Goal: Task Accomplishment & Management: Use online tool/utility

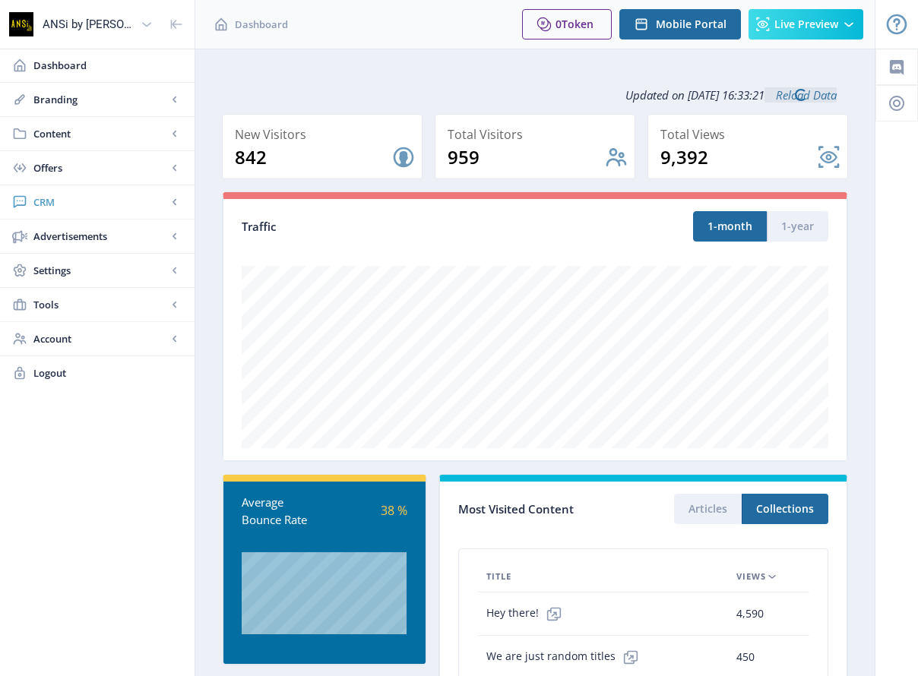
click at [34, 197] on span "CRM" at bounding box center [100, 201] width 134 height 15
click at [51, 238] on span "Readers" at bounding box center [114, 236] width 131 height 15
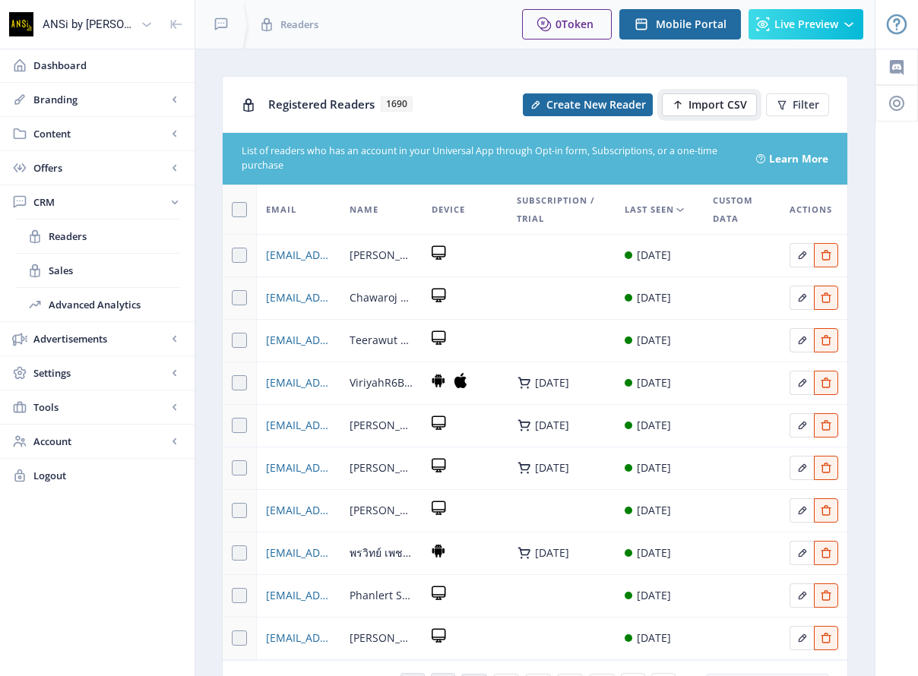
click at [693, 103] on span "Import CSV" at bounding box center [717, 105] width 58 height 12
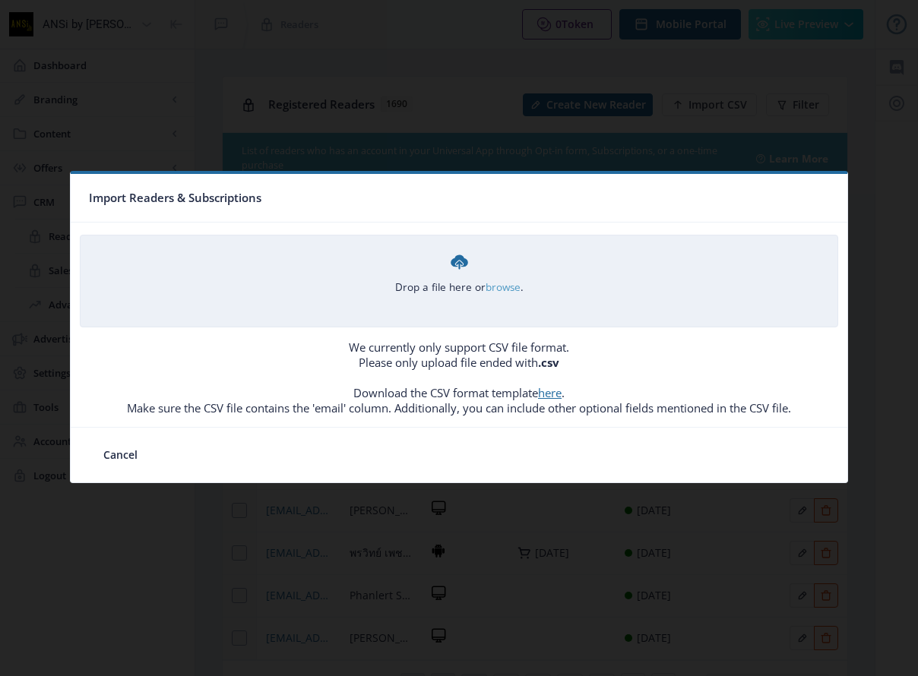
click at [0, 0] on link "browse" at bounding box center [0, 0] width 0 height 0
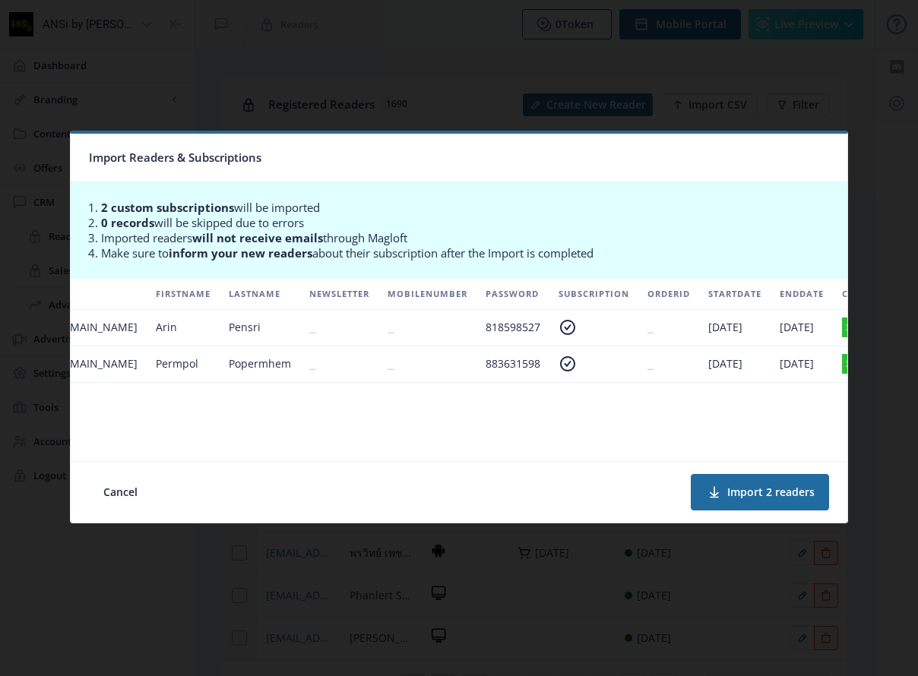
scroll to position [0, 253]
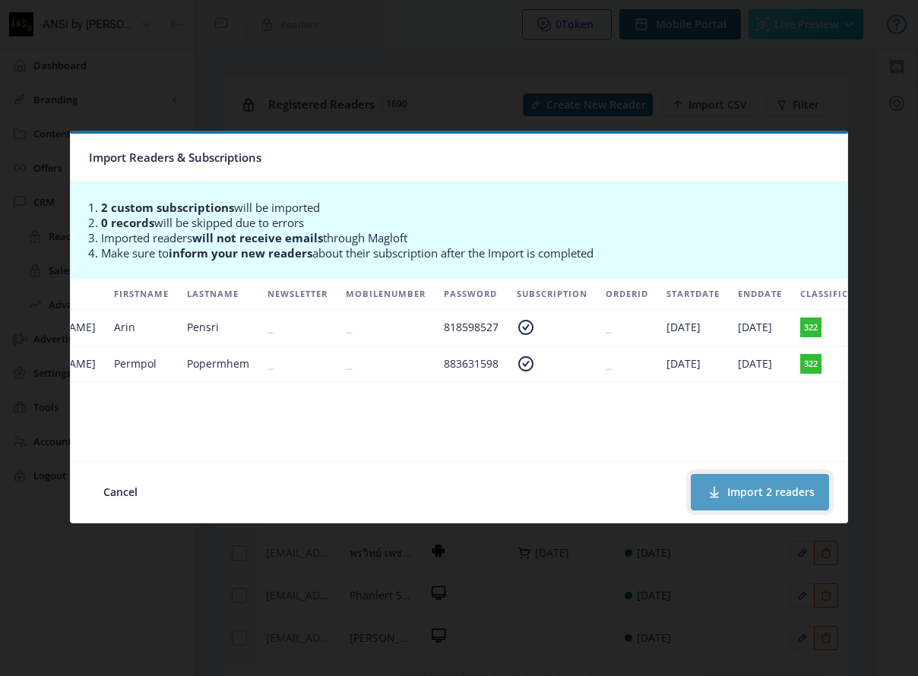
click at [732, 491] on button "Import 2 readers" at bounding box center [759, 492] width 138 height 36
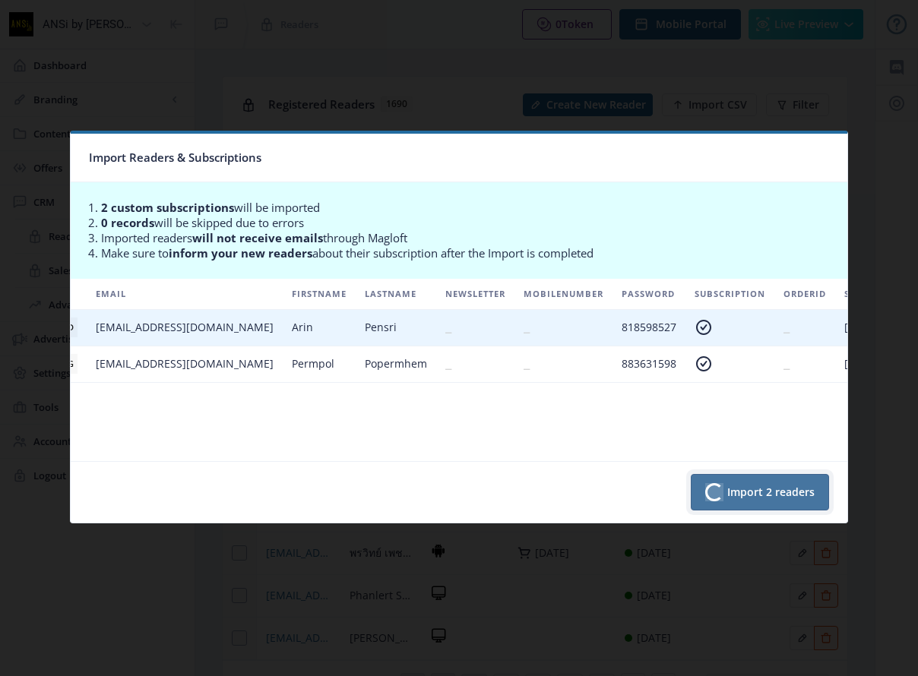
scroll to position [0, 0]
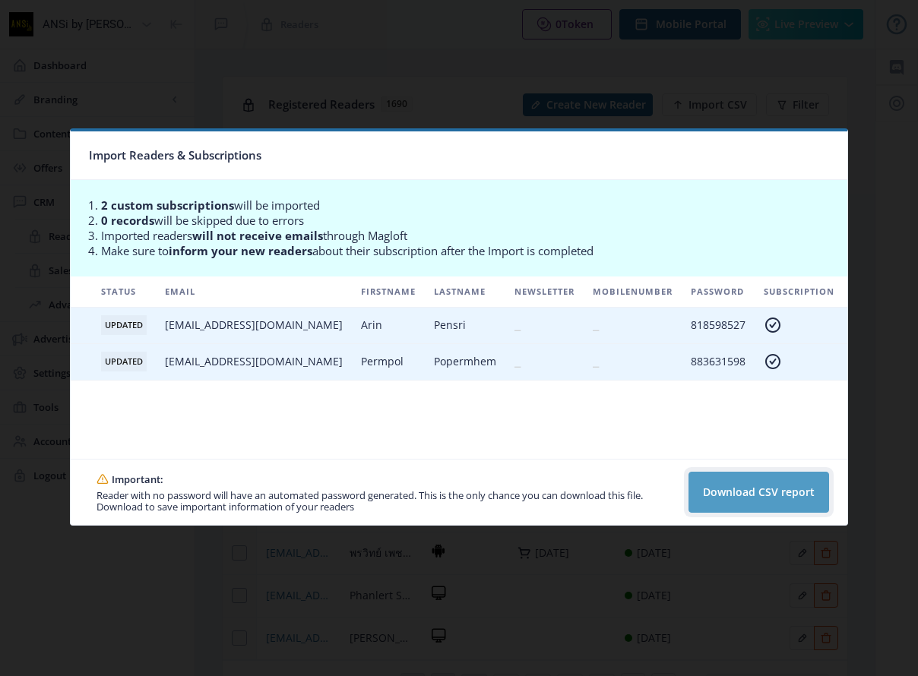
click at [750, 491] on button "Download CSV report" at bounding box center [758, 492] width 141 height 41
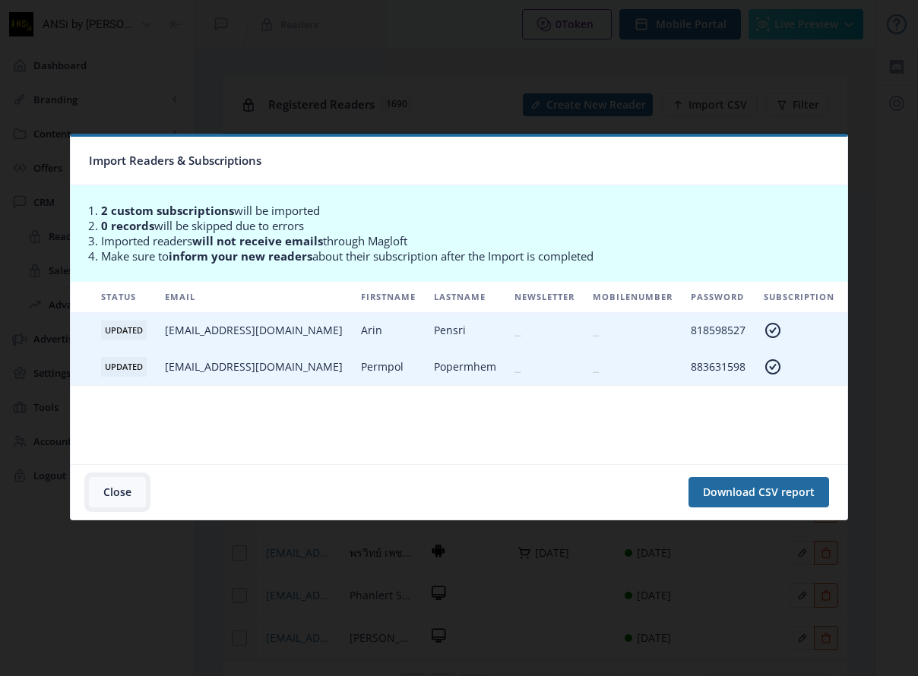
click at [119, 489] on button "Close" at bounding box center [117, 492] width 57 height 30
